Goal: Task Accomplishment & Management: Complete application form

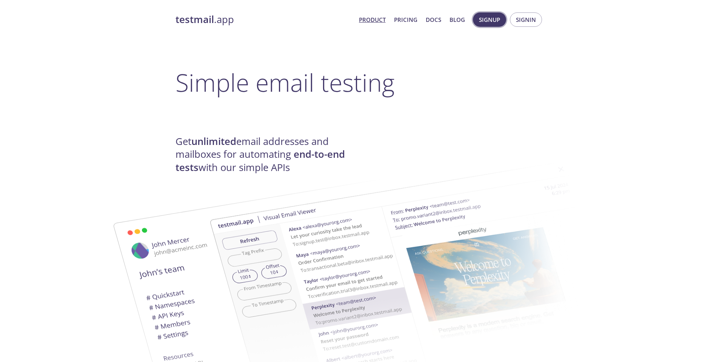
click at [500, 22] on button "Signup" at bounding box center [489, 19] width 33 height 14
click at [489, 17] on span "Signup" at bounding box center [489, 20] width 21 height 10
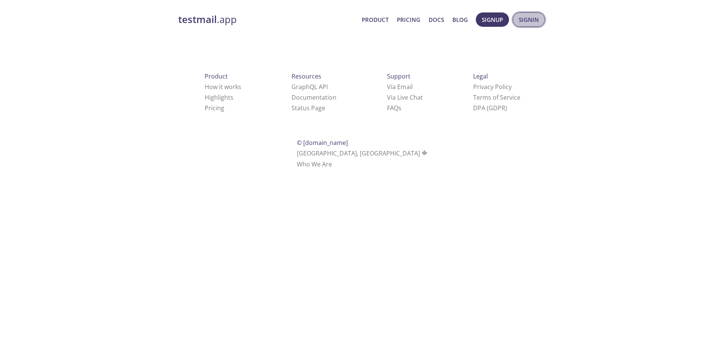
click at [516, 17] on button "Signin" at bounding box center [529, 19] width 32 height 14
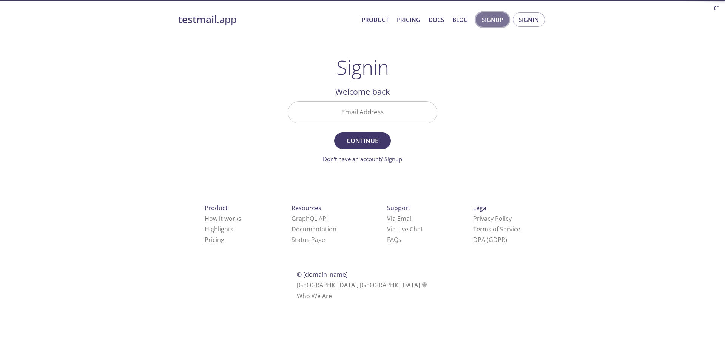
click at [486, 21] on span "Signup" at bounding box center [492, 20] width 21 height 10
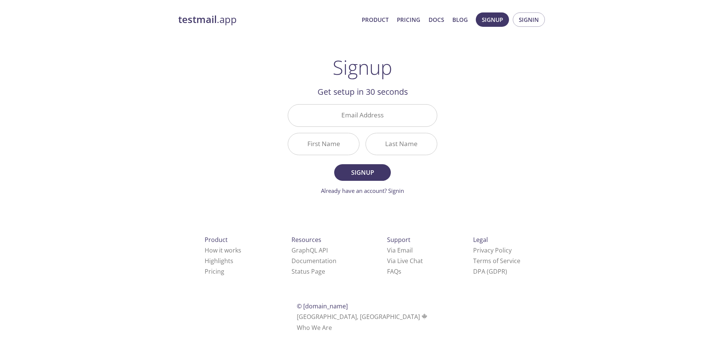
click at [254, 140] on div "testmail .app Product Pricing Docs Blog Signup Signin Signup Get setup in 30 se…" at bounding box center [362, 181] width 386 height 346
click at [384, 194] on link "Already have an account? Signin" at bounding box center [362, 191] width 83 height 8
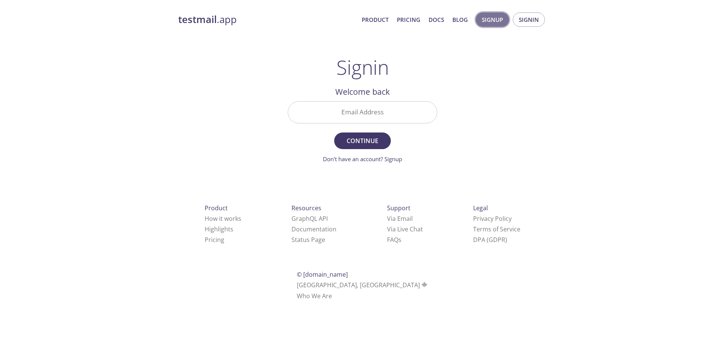
click at [499, 15] on span "Signup" at bounding box center [492, 20] width 21 height 10
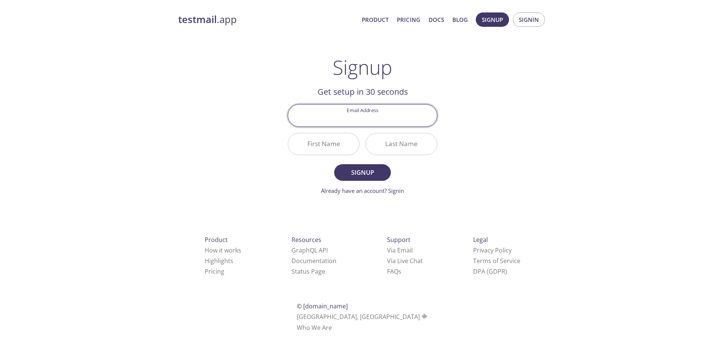
click at [344, 114] on input "Email Address" at bounding box center [362, 116] width 149 height 22
type input "[PERSON_NAME][EMAIL_ADDRESS][DOMAIN_NAME]"
click at [325, 149] on input "First Name" at bounding box center [323, 144] width 71 height 22
type input "[PERSON_NAME]"
type input "sagar"
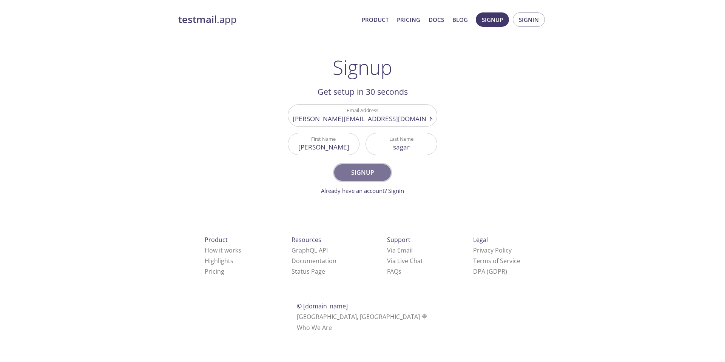
click at [358, 169] on span "Signup" at bounding box center [362, 172] width 40 height 11
